Goal: Communication & Community: Ask a question

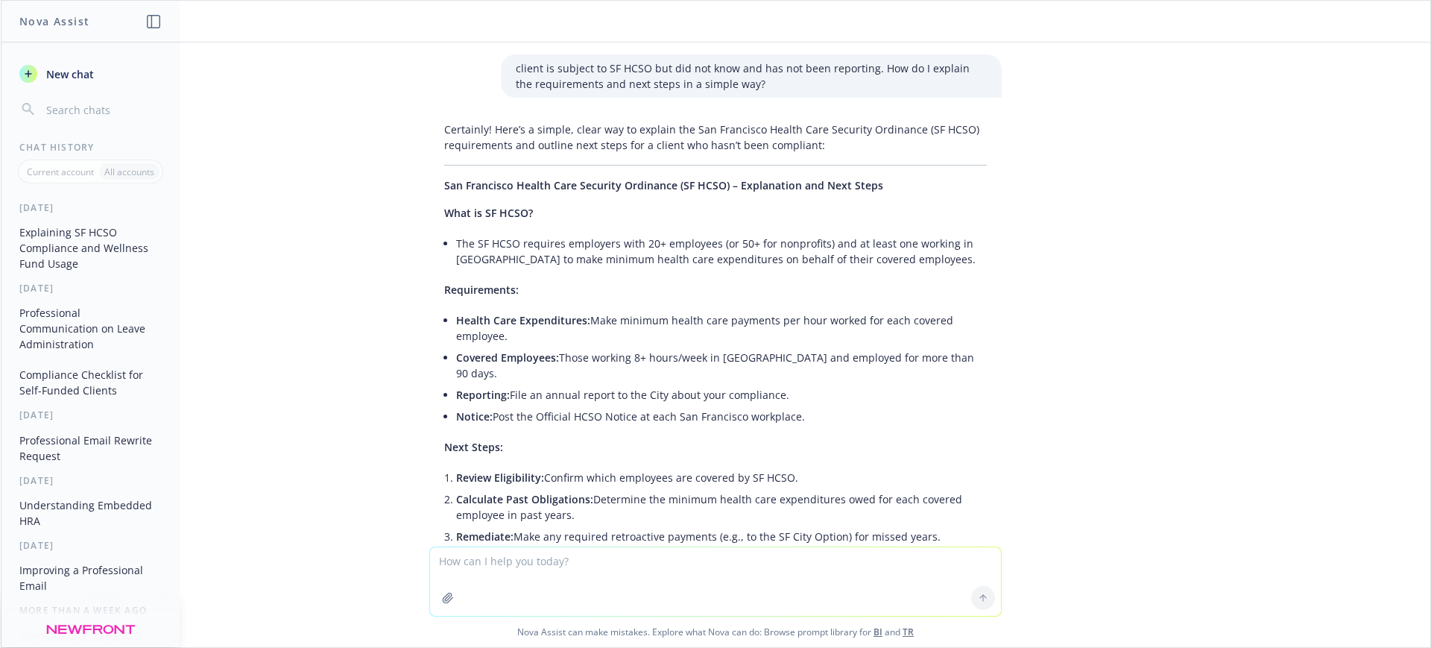
scroll to position [827, 0]
